Goal: Task Accomplishment & Management: Use online tool/utility

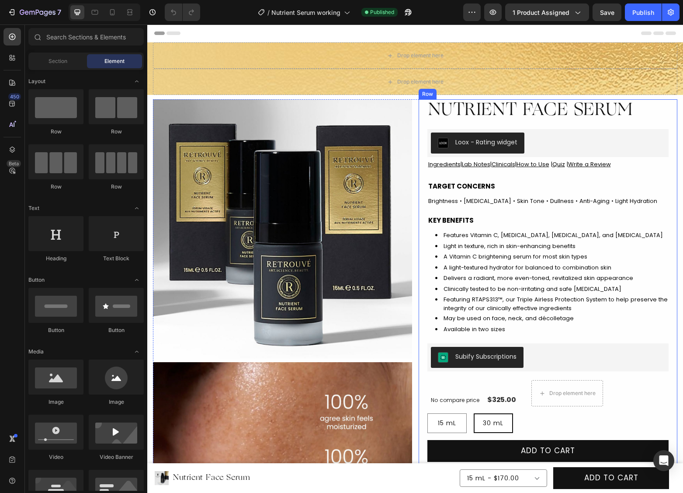
click at [482, 176] on div "Nutrient Face Serum Product Title Loox - Rating widget Loox Ingredients | Lab N…" at bounding box center [548, 371] width 242 height 545
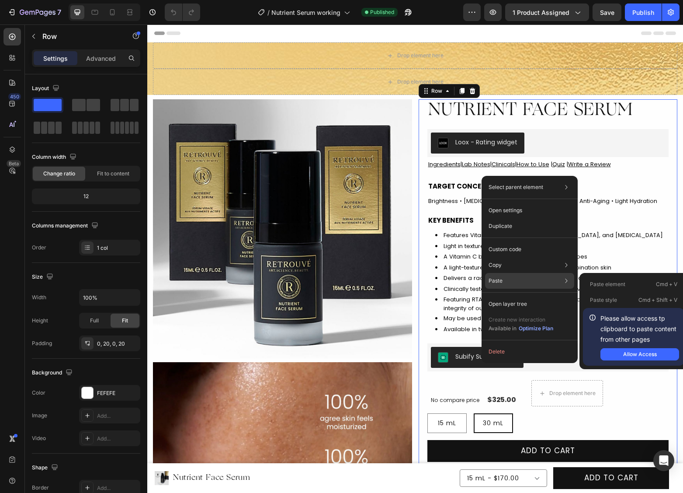
click at [615, 283] on p "Paste element" at bounding box center [607, 284] width 35 height 8
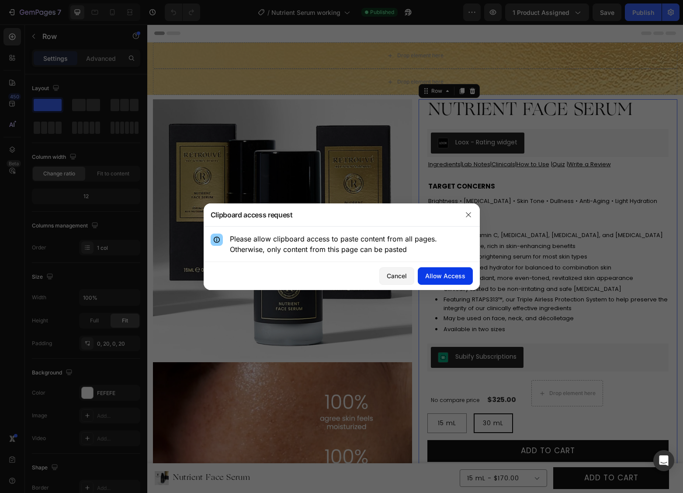
drag, startPoint x: 438, startPoint y: 274, endPoint x: 295, endPoint y: 250, distance: 144.9
click at [438, 274] on div "Allow Access" at bounding box center [445, 275] width 40 height 9
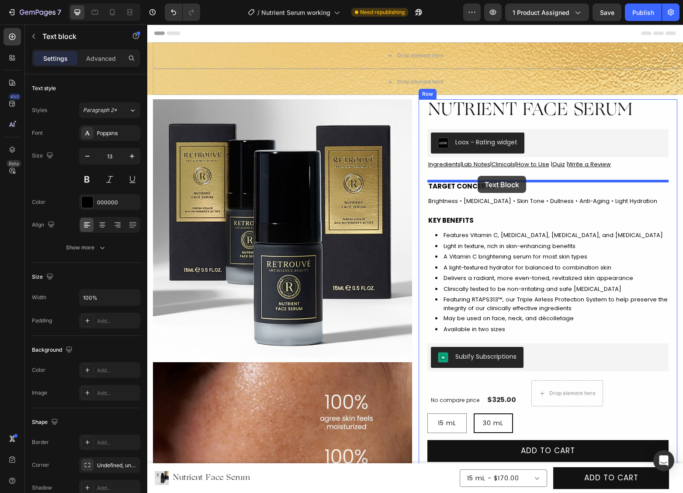
scroll to position [1, 0]
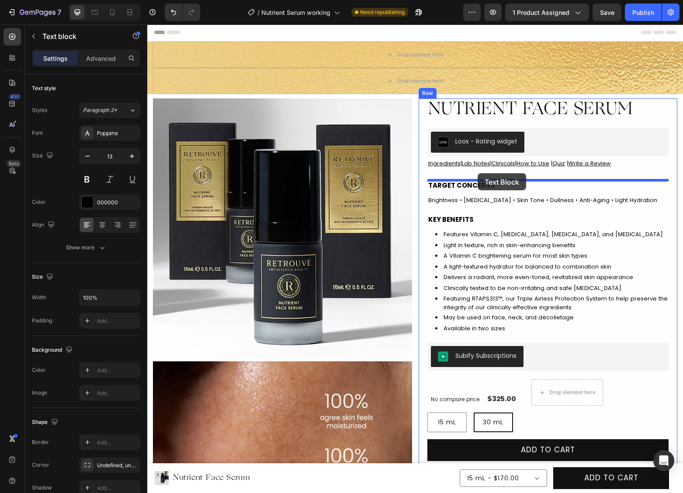
drag, startPoint x: 455, startPoint y: 221, endPoint x: 478, endPoint y: 173, distance: 53.0
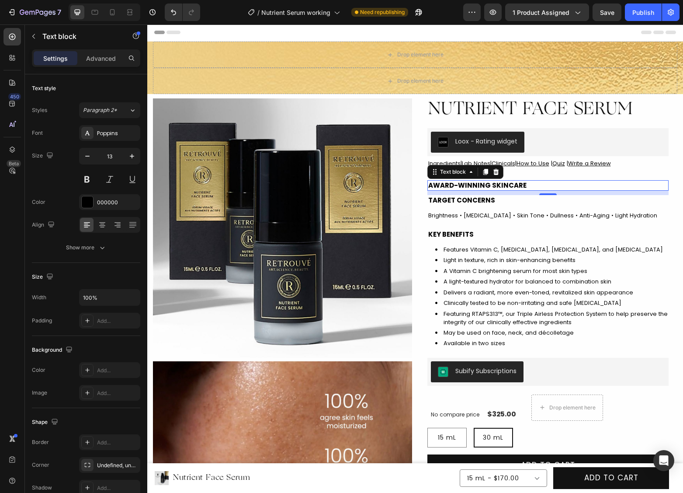
scroll to position [3, 0]
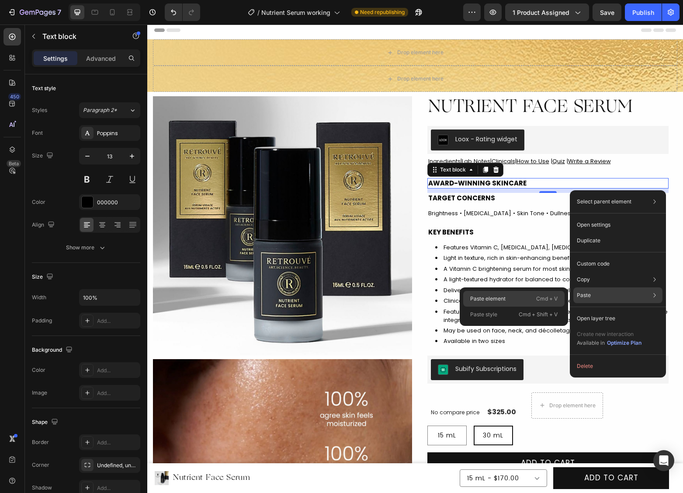
click at [535, 295] on div "Paste element Cmd + V" at bounding box center [513, 299] width 101 height 16
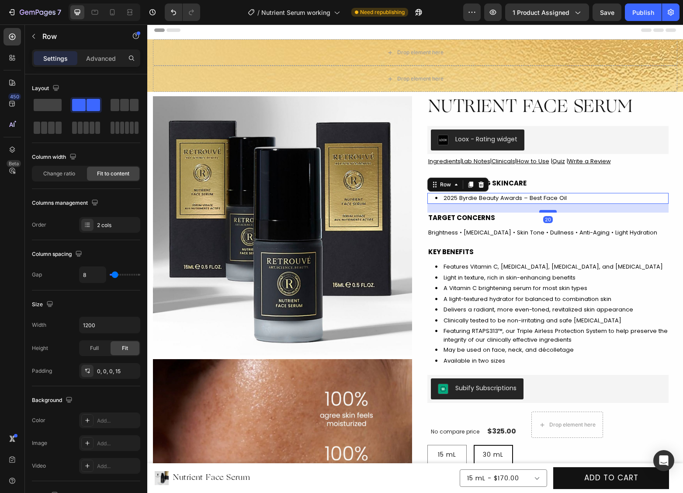
drag, startPoint x: 547, startPoint y: 207, endPoint x: 546, endPoint y: 211, distance: 4.4
click at [546, 211] on div at bounding box center [547, 211] width 17 height 3
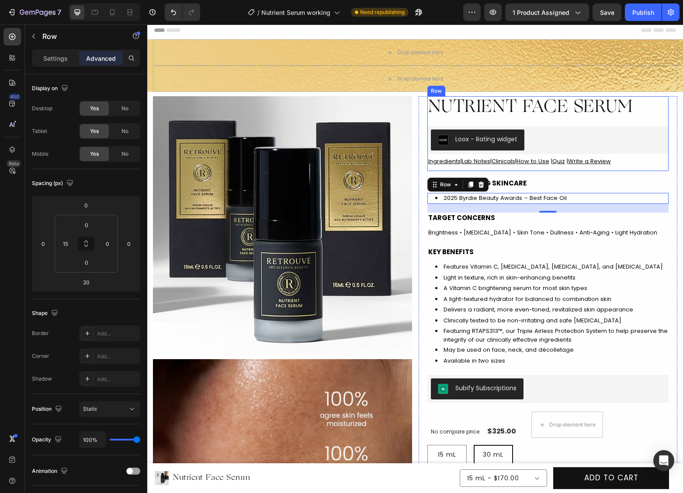
click at [539, 168] on div "Nutrient Face Serum Product Title Loox - Rating widget Loox Ingredients | Lab N…" at bounding box center [548, 133] width 242 height 75
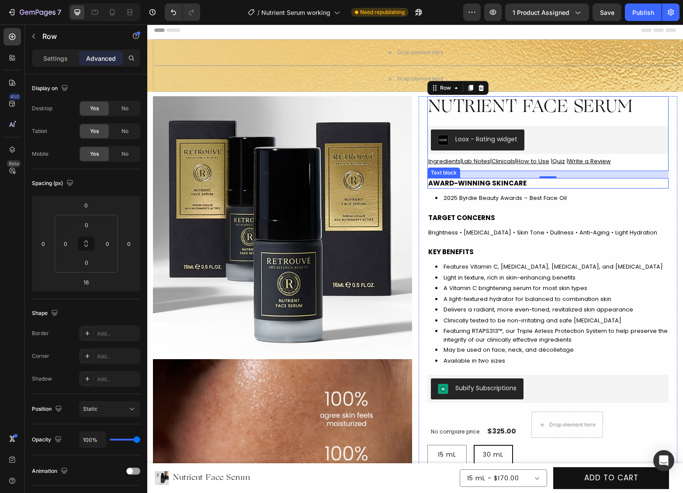
click at [468, 188] on div "AWARD-WINNING SKINCARE" at bounding box center [548, 183] width 242 height 11
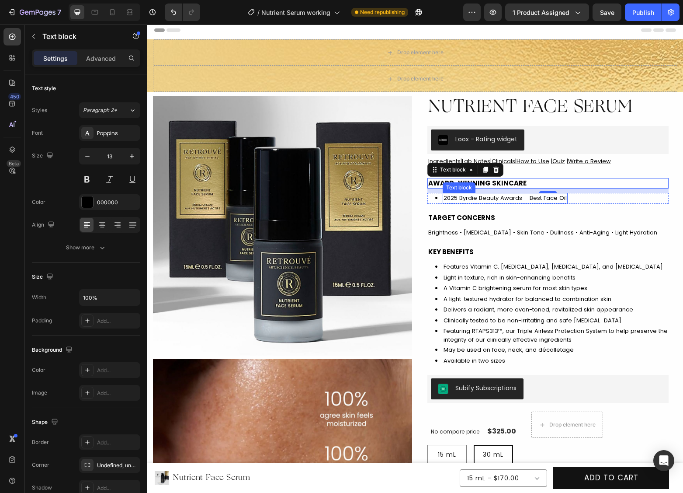
click at [554, 195] on span "2025 Byrdie Beauty Awards – Best Face Oil" at bounding box center [505, 198] width 123 height 8
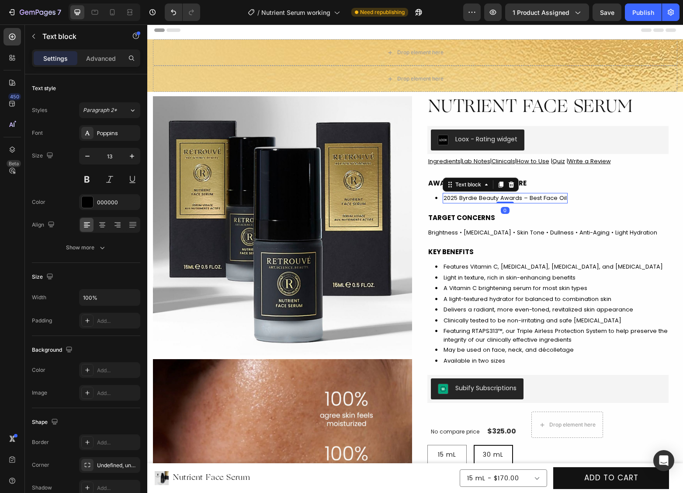
click at [553, 197] on span "2025 Byrdie Beauty Awards – Best Face Oil" at bounding box center [505, 198] width 123 height 8
click at [112, 11] on icon at bounding box center [112, 12] width 9 height 9
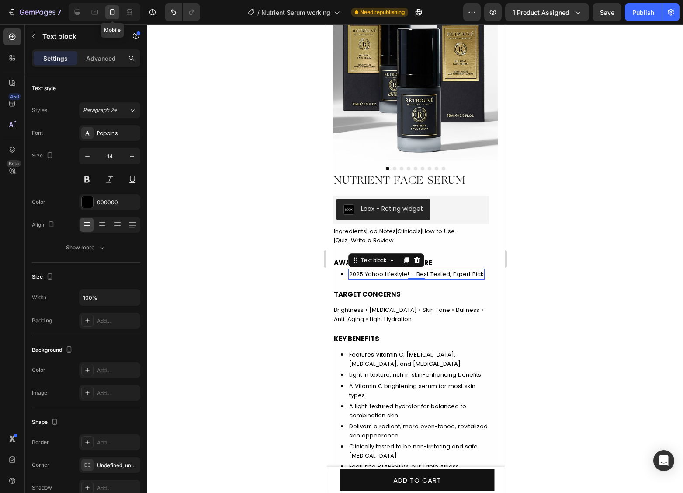
scroll to position [116, 0]
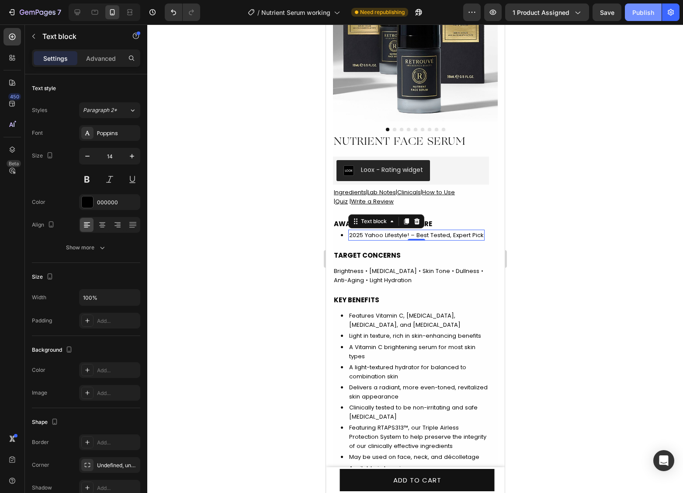
click at [642, 14] on div "Publish" at bounding box center [643, 12] width 22 height 9
click at [80, 13] on icon at bounding box center [78, 13] width 6 height 6
type input "13"
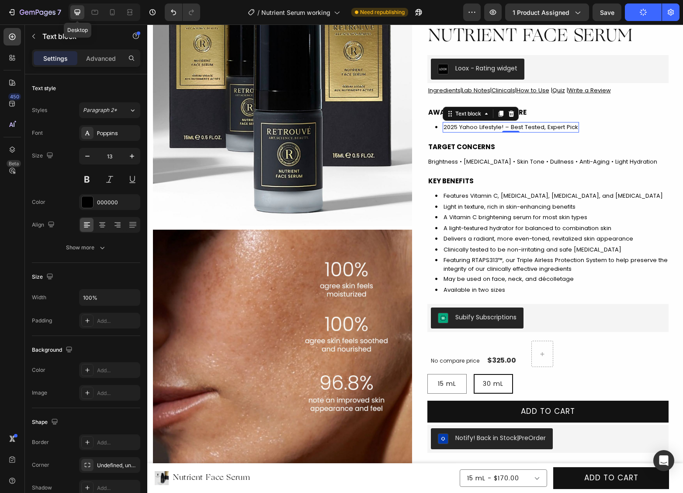
scroll to position [141, 0]
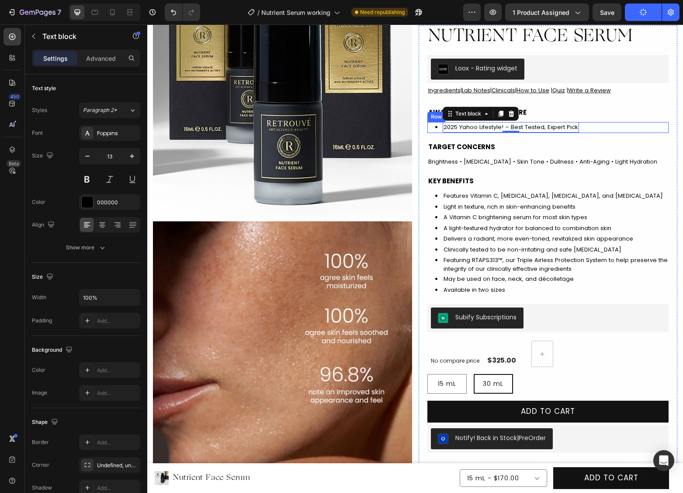
click at [647, 123] on div "• Text block 2025 Yahoo Lifestyle! – Best Tested, Expert Pick Text block 0 Row" at bounding box center [548, 127] width 242 height 11
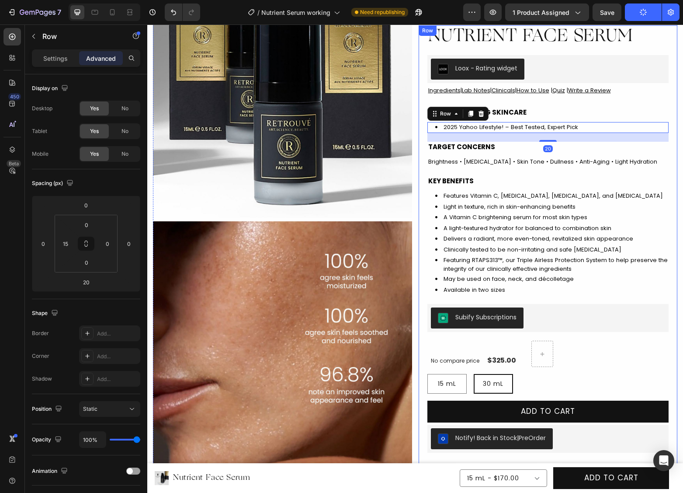
click at [675, 73] on div "Nutrient Face Serum Product Title Loox - Rating widget Loox Ingredients | Lab N…" at bounding box center [548, 322] width 259 height 594
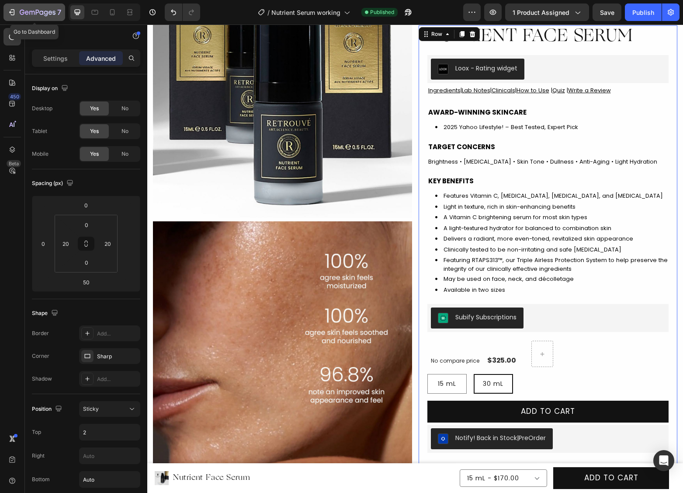
click at [29, 7] on div "7" at bounding box center [41, 12] width 42 height 10
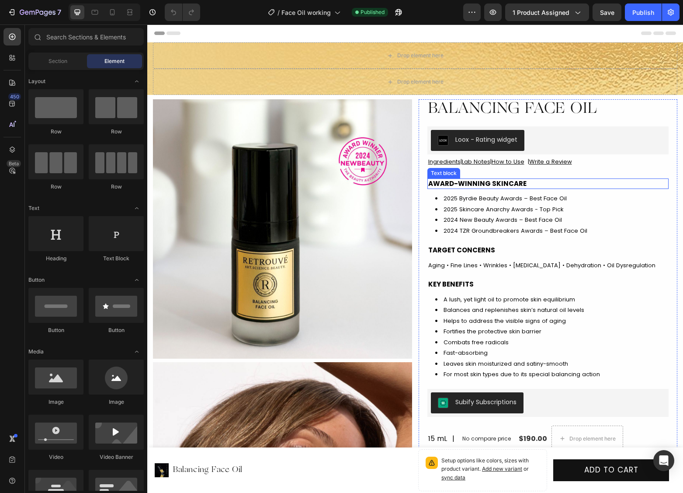
click at [491, 182] on strong "AWARD-WINNING SKINCARE" at bounding box center [477, 183] width 98 height 9
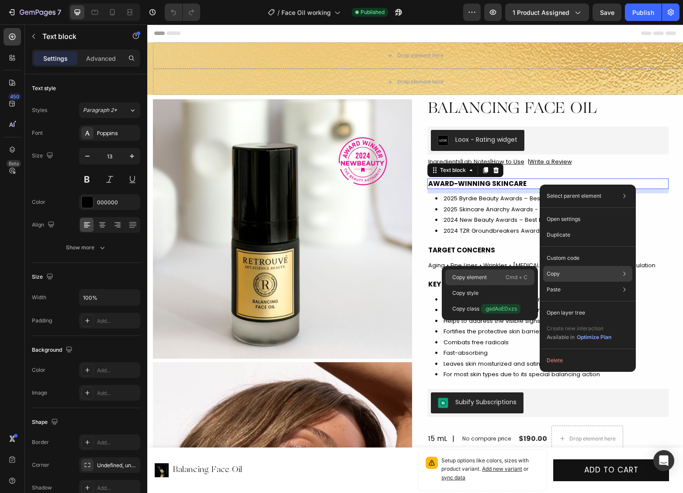
click at [512, 276] on p "Cmd + C" at bounding box center [517, 277] width 22 height 9
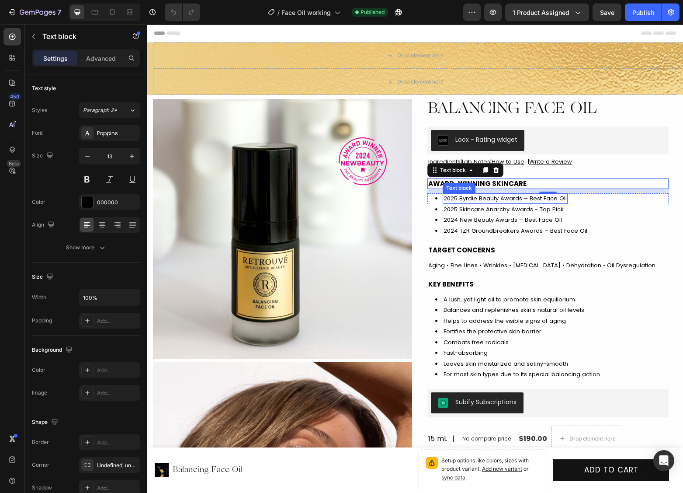
click at [486, 198] on span "2025 Byrdie Beauty Awards – Best Face Oil" at bounding box center [505, 198] width 123 height 8
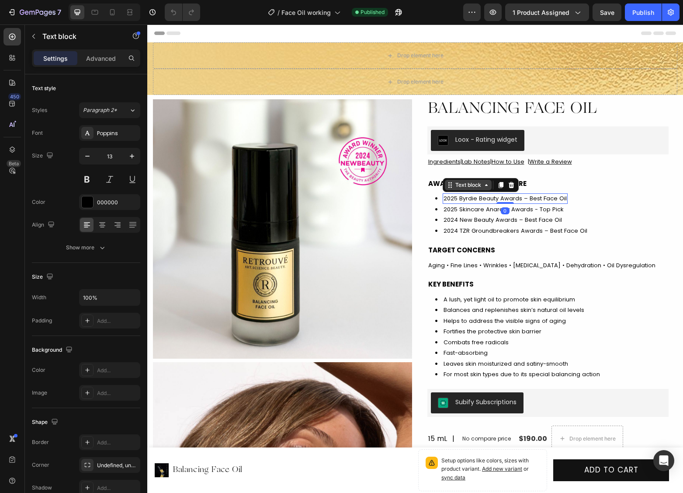
click at [465, 188] on div "Text block" at bounding box center [468, 185] width 29 height 8
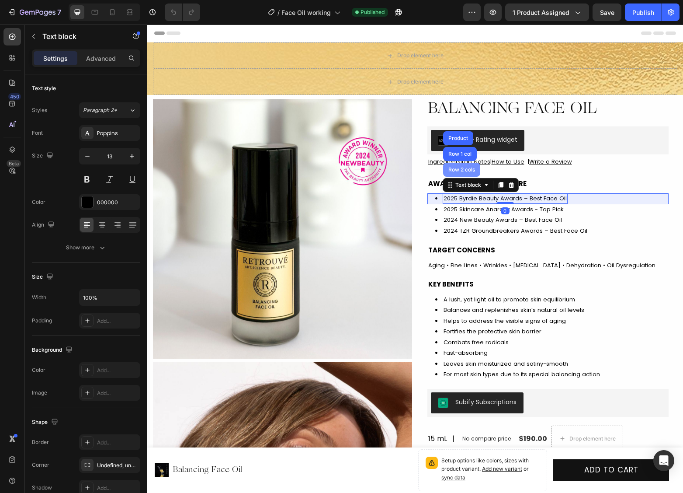
click at [462, 168] on div "Row 2 cols" at bounding box center [462, 169] width 30 height 5
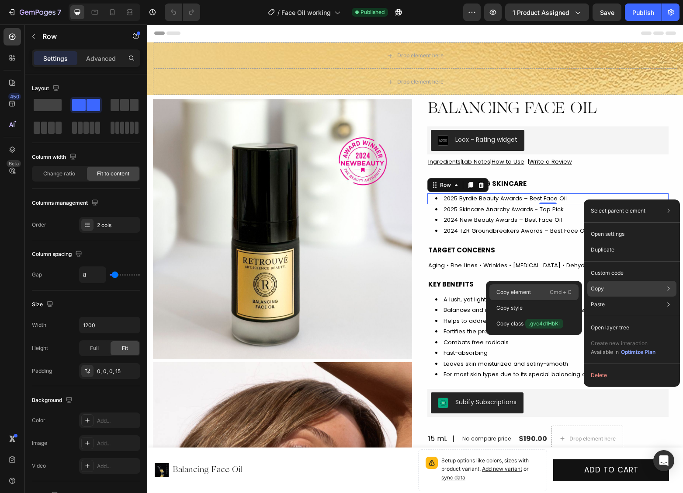
drag, startPoint x: 550, startPoint y: 293, endPoint x: 235, endPoint y: 93, distance: 373.3
click at [550, 293] on p "Cmd + C" at bounding box center [561, 292] width 22 height 9
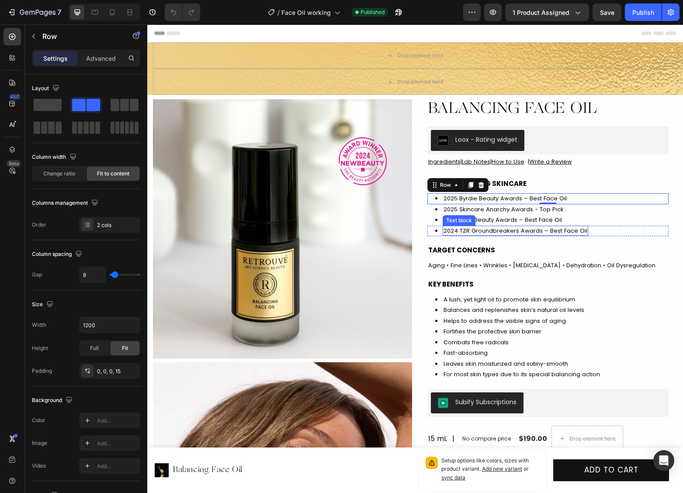
click at [514, 231] on span "2024 TZR Groundbreakers Awards – Best Face Oil" at bounding box center [516, 230] width 144 height 8
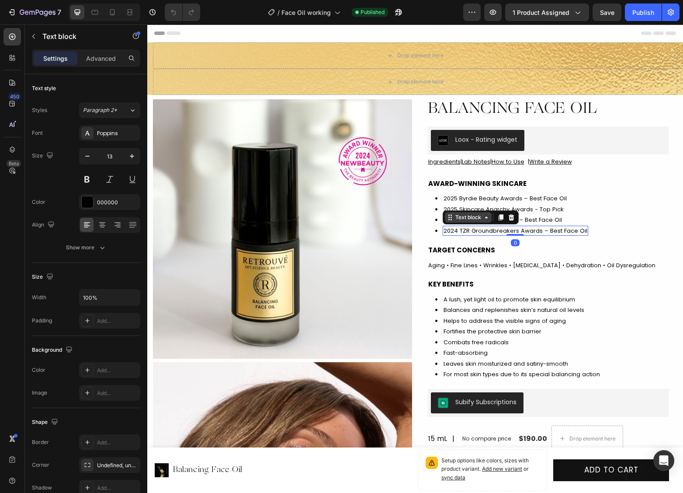
click at [465, 218] on div "Text block" at bounding box center [468, 217] width 29 height 8
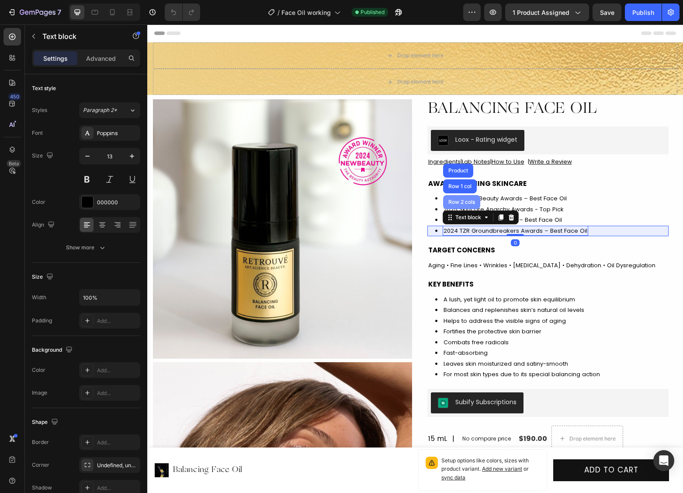
click at [463, 204] on div "Row 2 cols" at bounding box center [461, 202] width 37 height 14
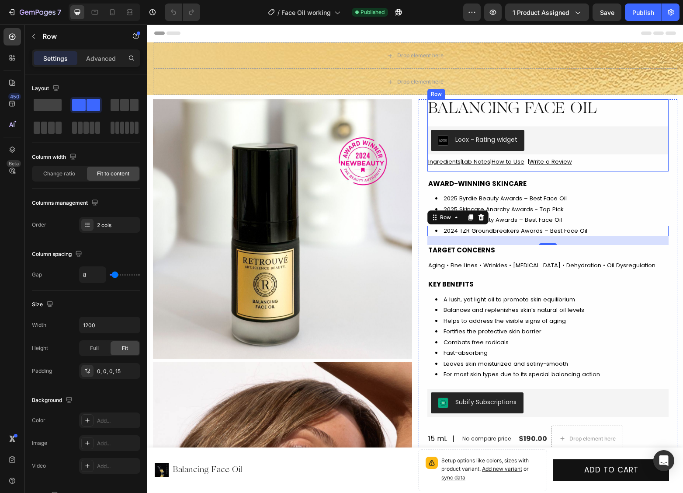
click at [474, 168] on div "Balancing Face Oil Heading Loox - Rating widget Loox Ingredients | Lab Notes | …" at bounding box center [548, 135] width 242 height 72
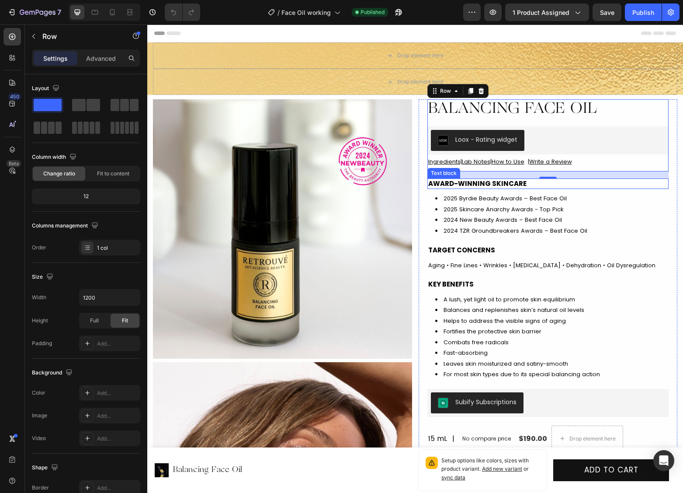
click at [514, 188] on strong "AWARD-WINNING SKINCARE" at bounding box center [477, 183] width 98 height 9
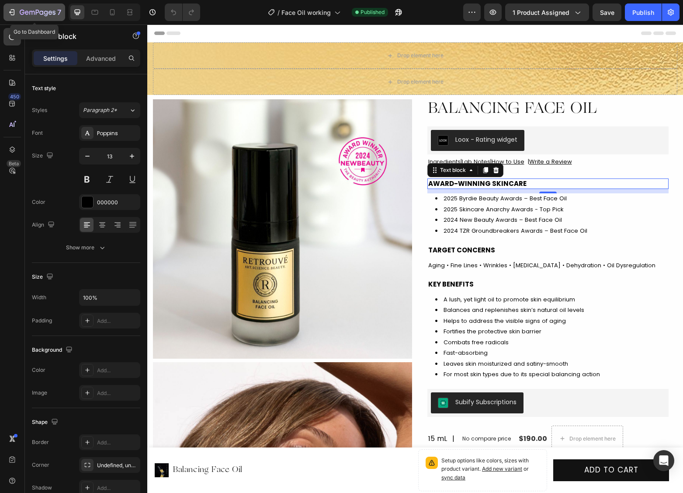
click at [32, 12] on icon "button" at bounding box center [31, 13] width 5 height 4
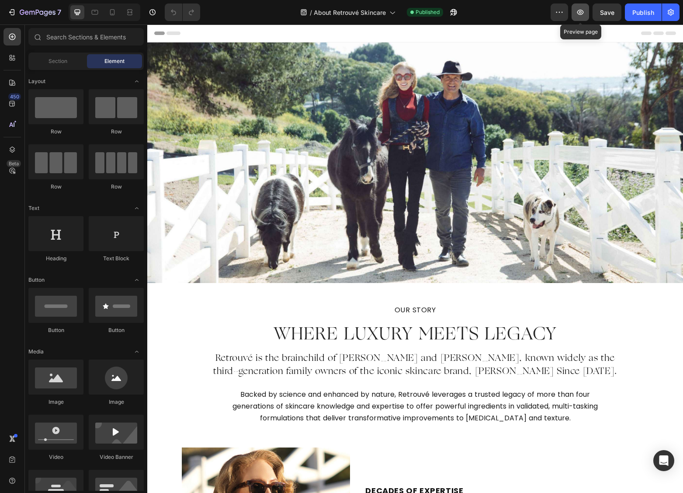
click at [580, 16] on icon "button" at bounding box center [580, 12] width 9 height 9
click at [670, 12] on icon "button" at bounding box center [671, 12] width 2 height 2
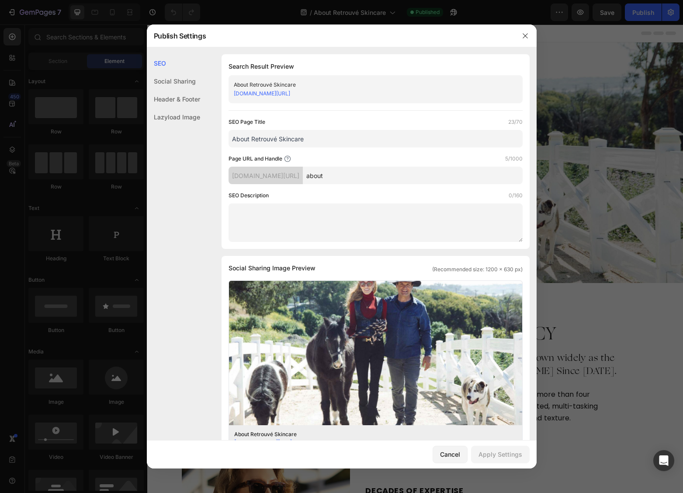
click at [181, 119] on div "Lazyload Image" at bounding box center [173, 117] width 53 height 18
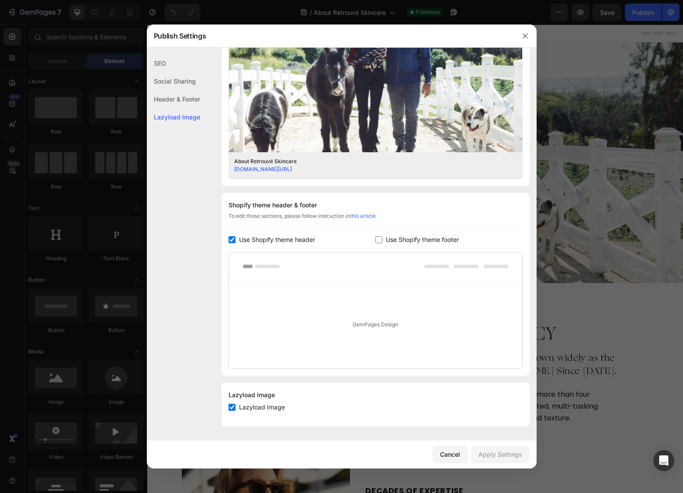
scroll to position [273, 0]
click at [172, 81] on div "Social Sharing" at bounding box center [173, 81] width 53 height 18
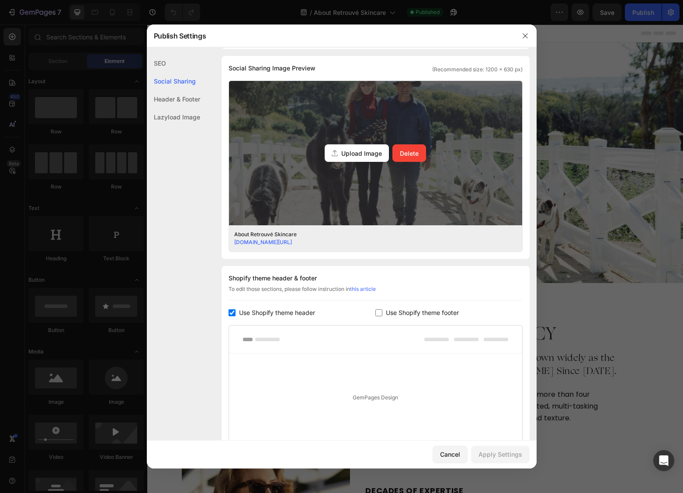
scroll to position [0, 0]
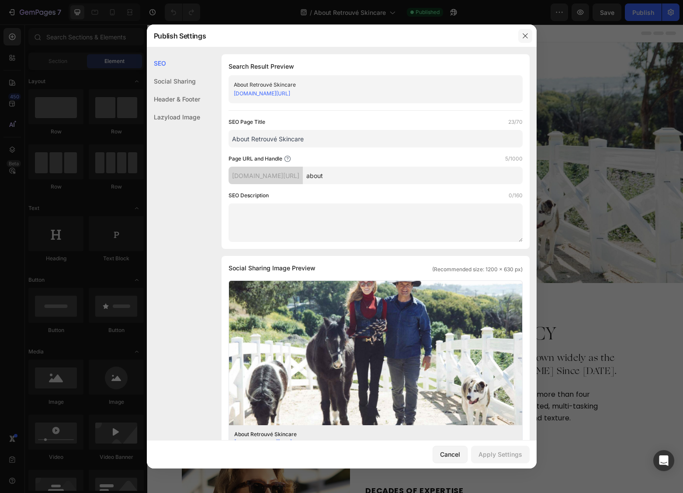
click at [524, 35] on icon "button" at bounding box center [525, 35] width 7 height 7
